Goal: Transaction & Acquisition: Purchase product/service

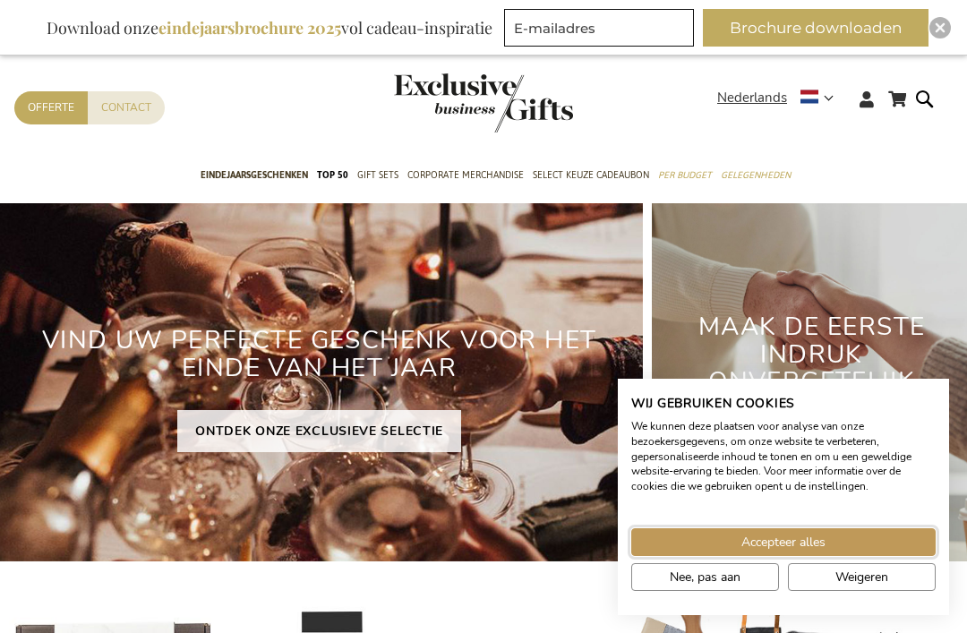
click at [791, 543] on span "Accepteer alles" at bounding box center [784, 542] width 84 height 19
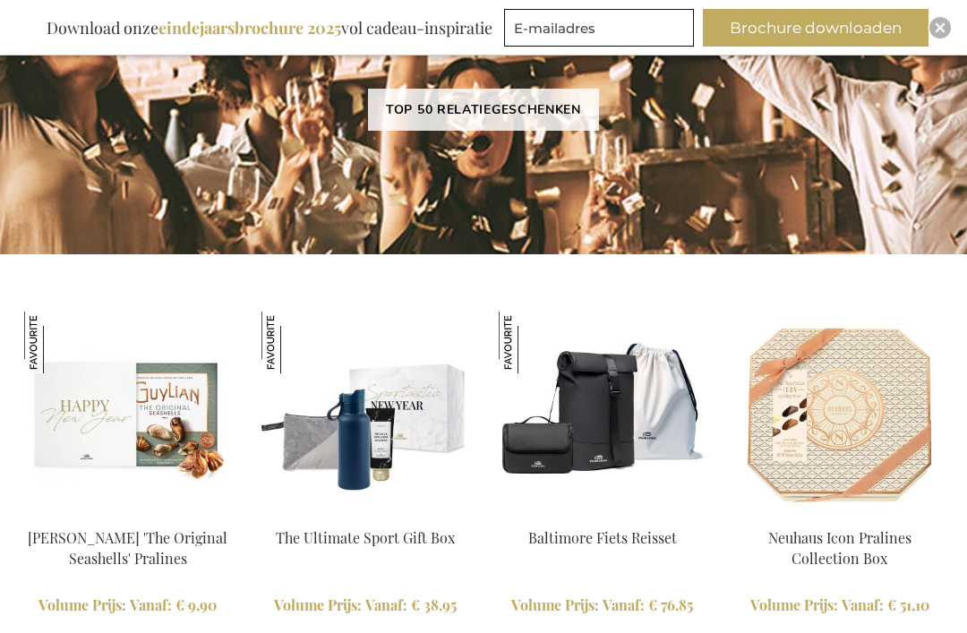
scroll to position [1256, 0]
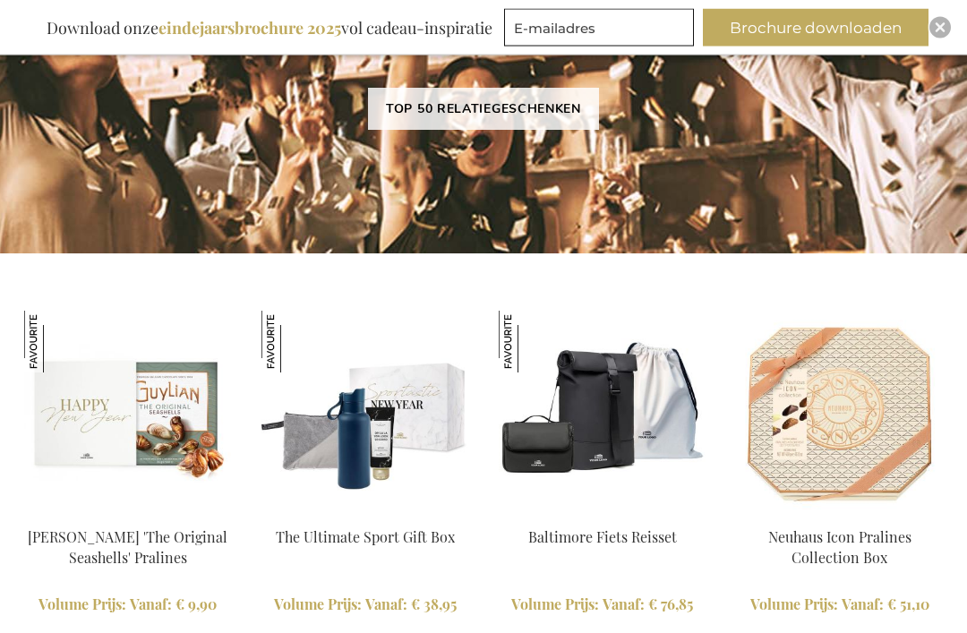
click at [510, 113] on link "TOP 50 RELATIEGESCHENKEN" at bounding box center [483, 110] width 231 height 42
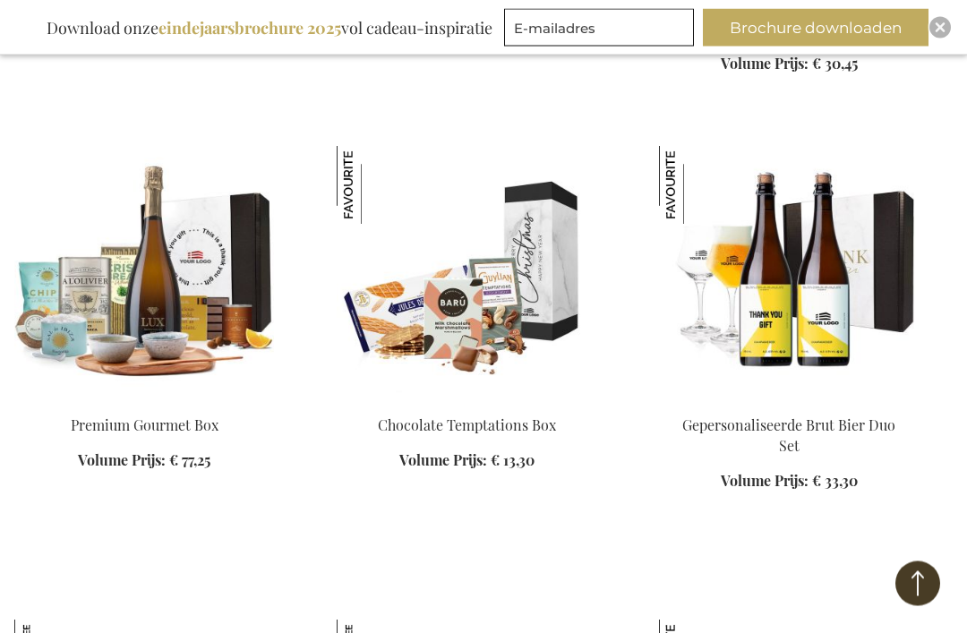
scroll to position [3543, 0]
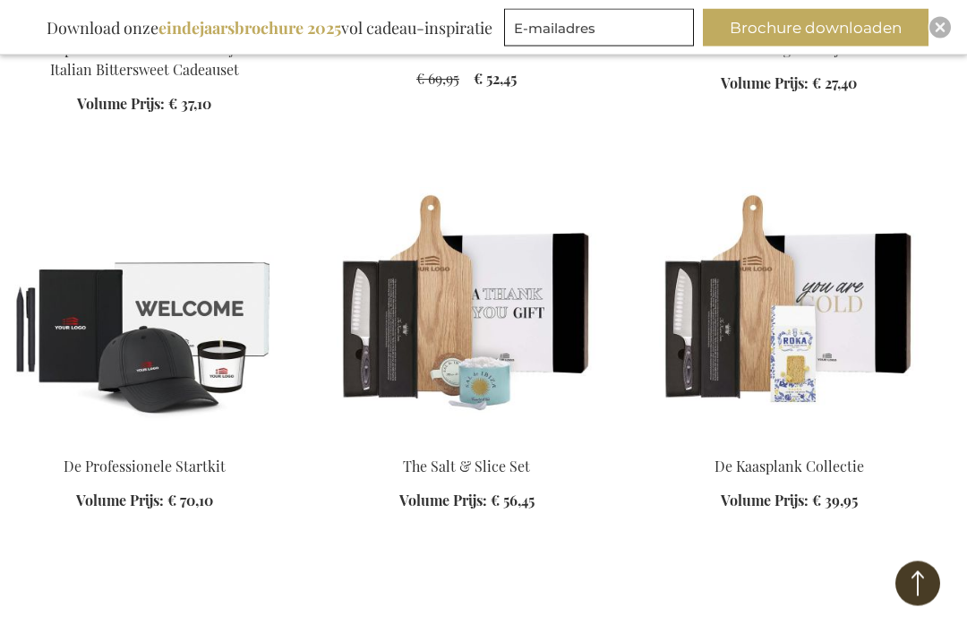
scroll to position [5228, 0]
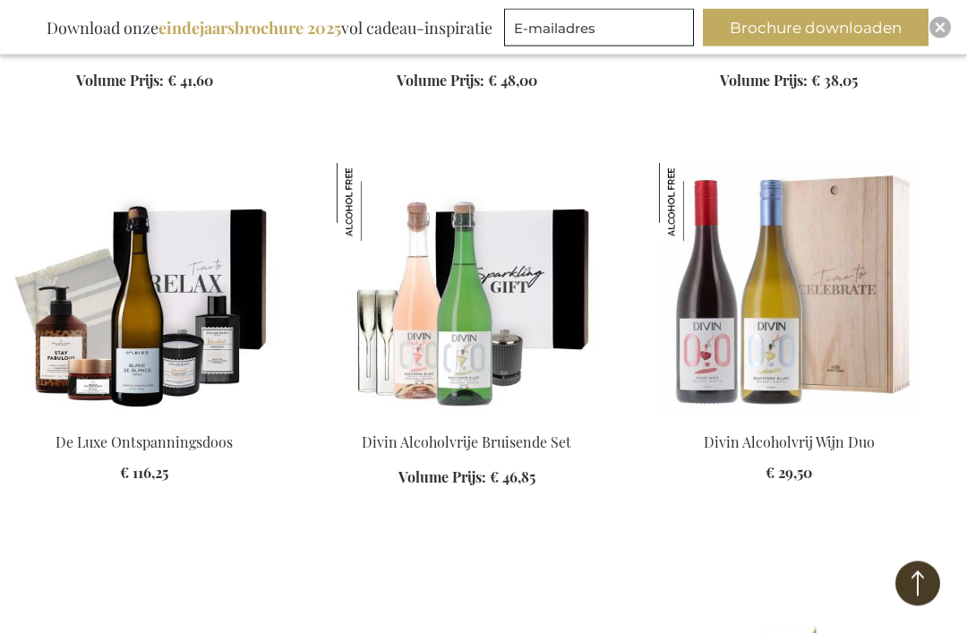
scroll to position [6919, 0]
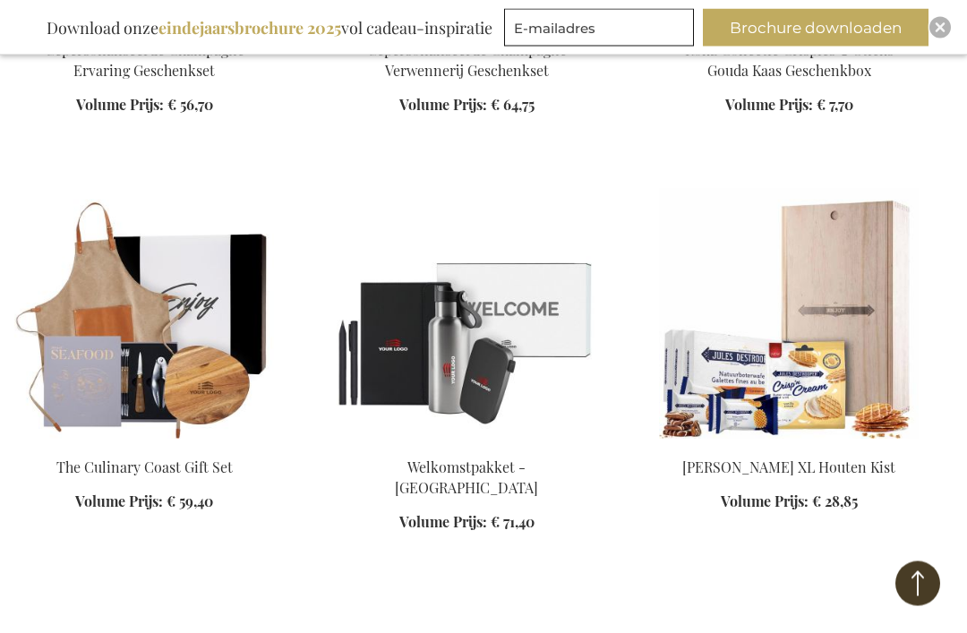
scroll to position [8616, 0]
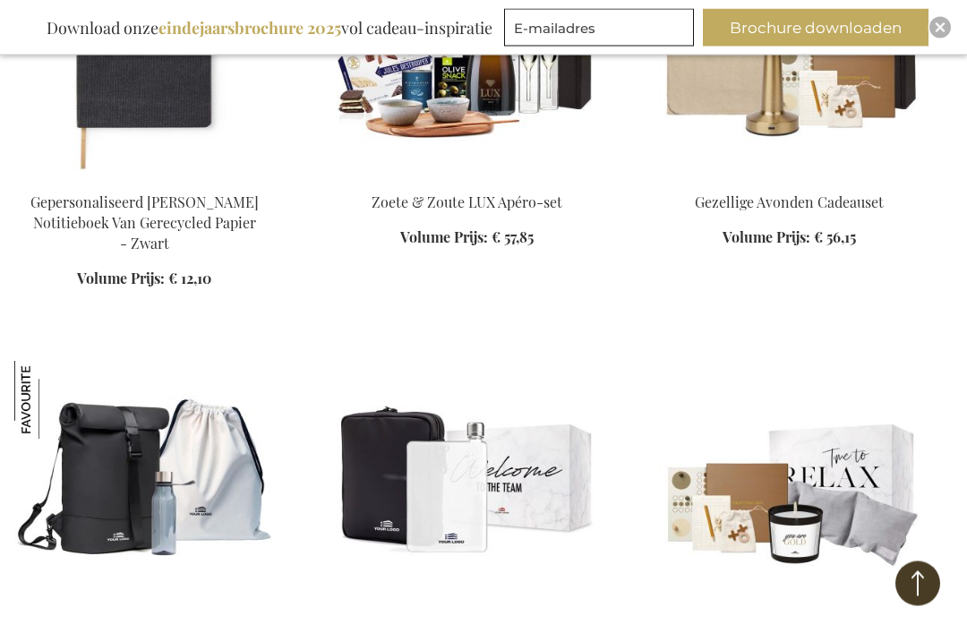
scroll to position [10188, 0]
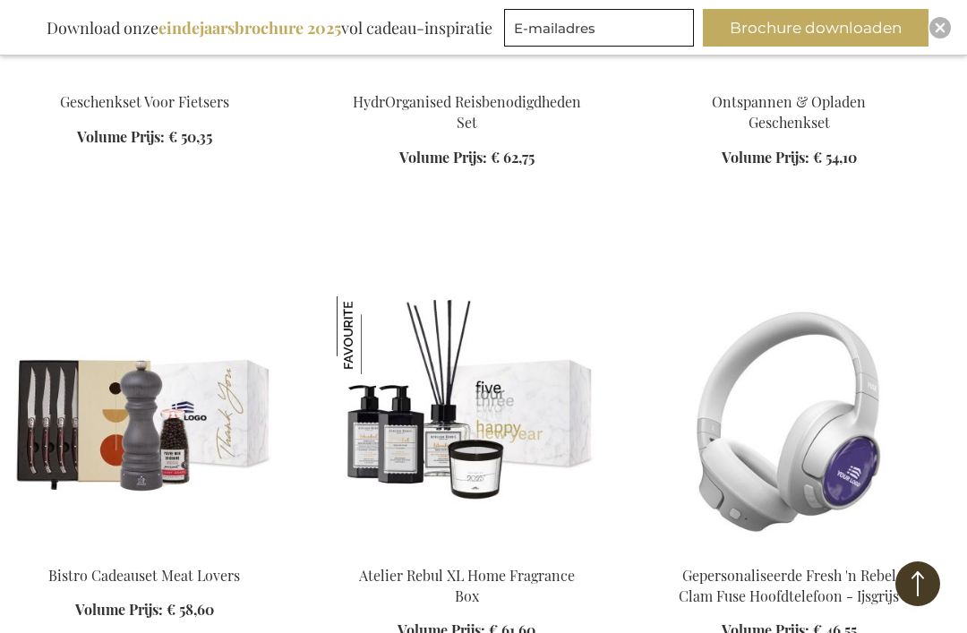
scroll to position [10723, 0]
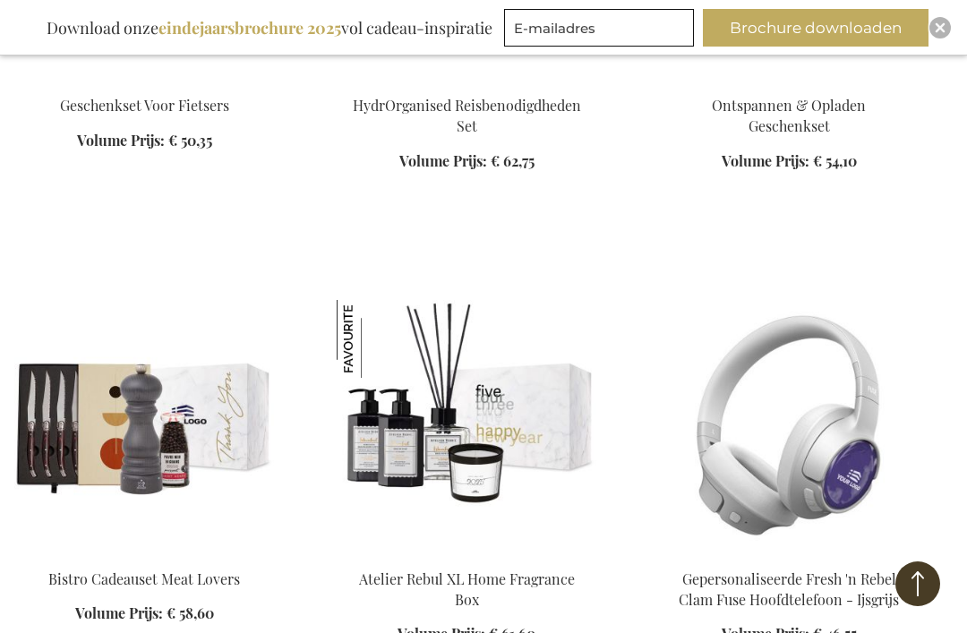
click at [539, 300] on img at bounding box center [467, 425] width 260 height 251
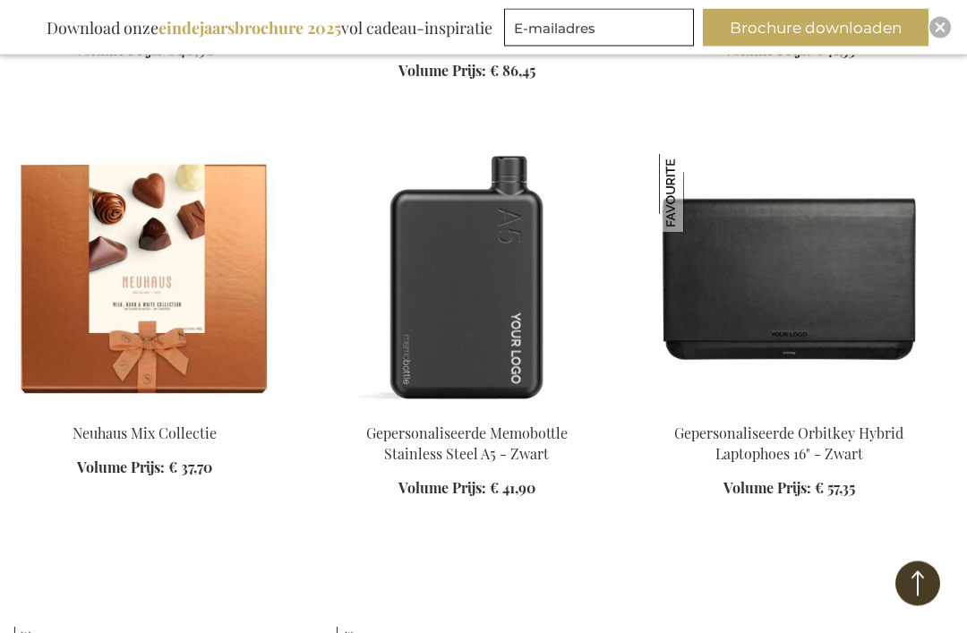
scroll to position [1962, 0]
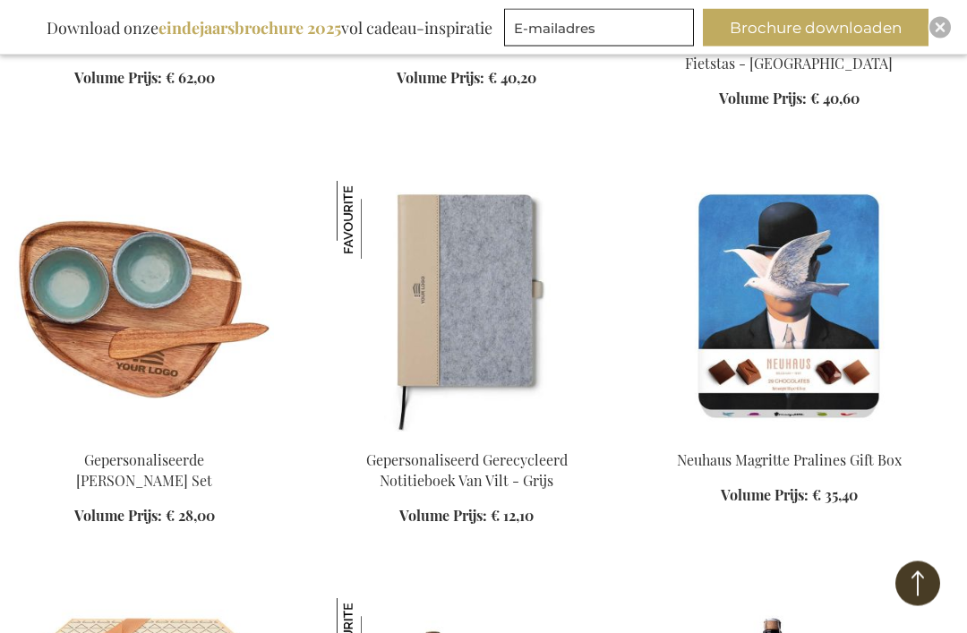
scroll to position [3242, 0]
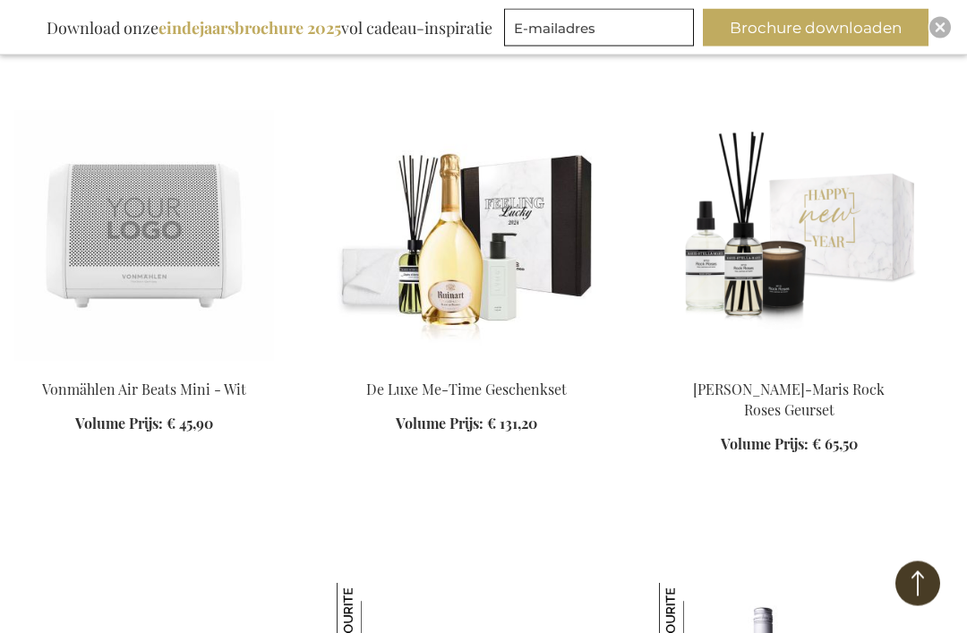
scroll to position [5461, 0]
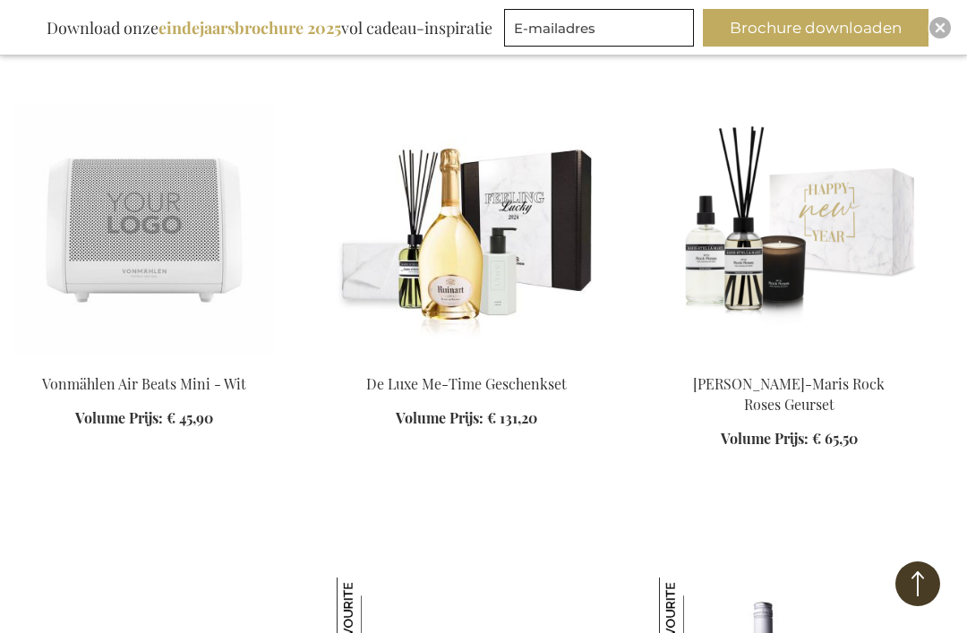
click at [854, 204] on img at bounding box center [789, 230] width 260 height 251
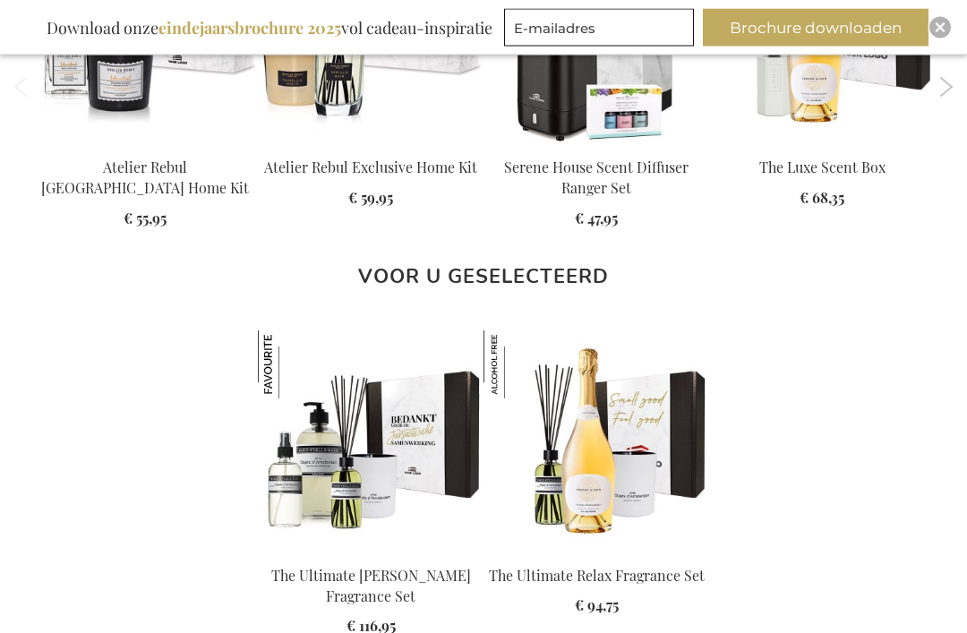
scroll to position [1789, 0]
click at [403, 448] on img at bounding box center [371, 443] width 226 height 226
